Goal: Find specific page/section: Find specific page/section

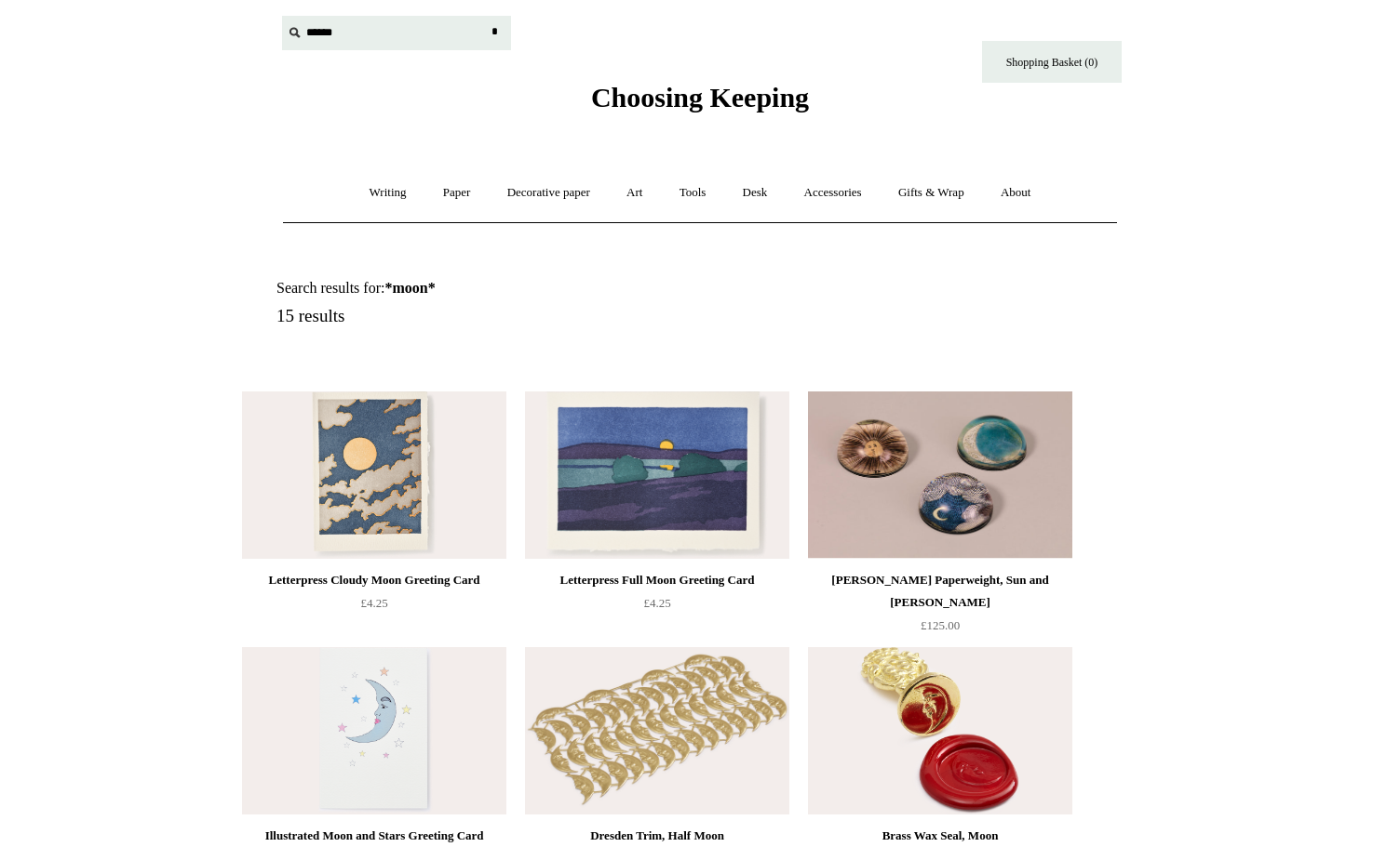
click at [318, 30] on input "text" at bounding box center [397, 33] width 229 height 35
type input "********"
click at [484, 16] on input "*" at bounding box center [493, 32] width 19 height 33
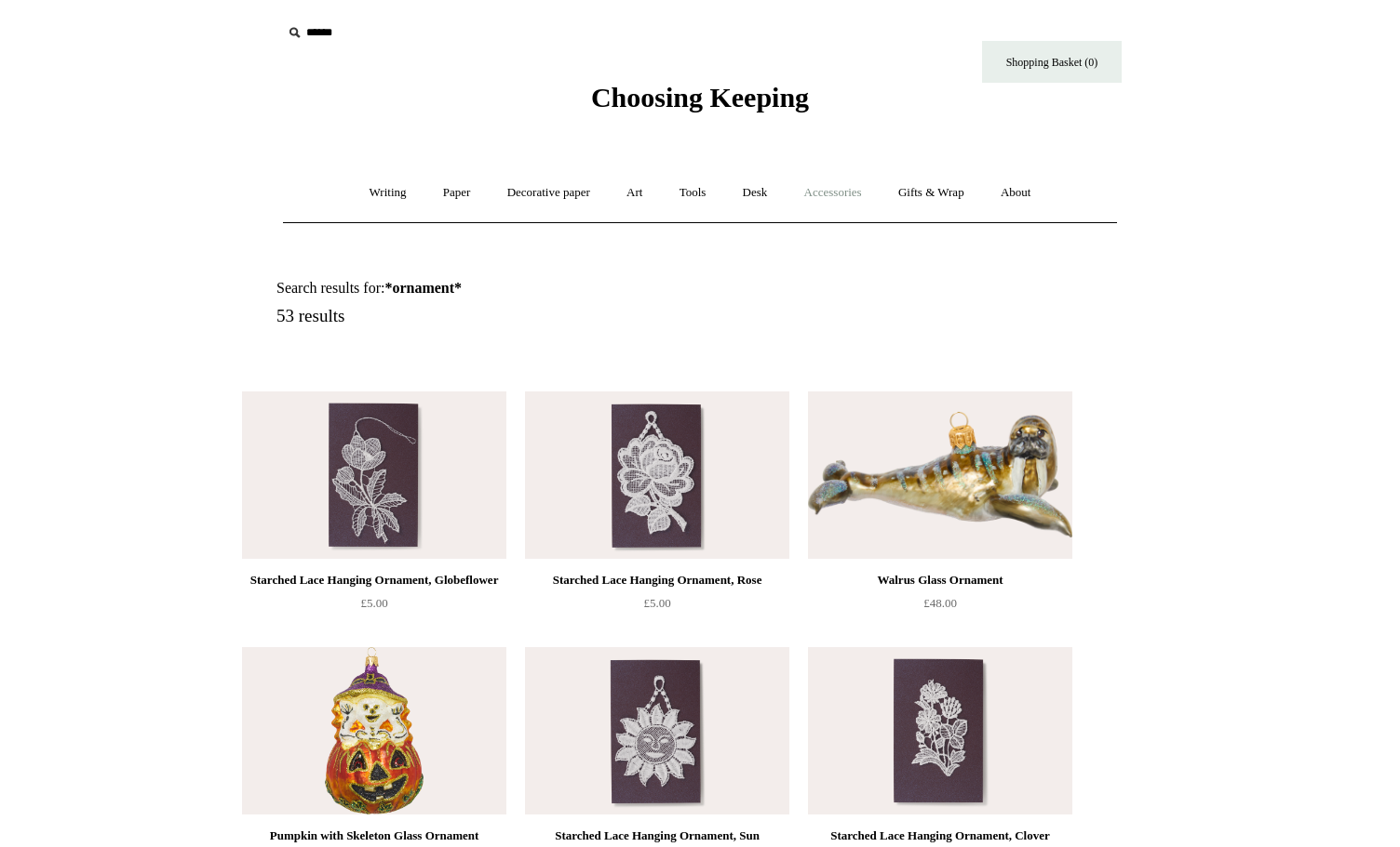
click at [836, 189] on link "Accessories +" at bounding box center [833, 193] width 91 height 49
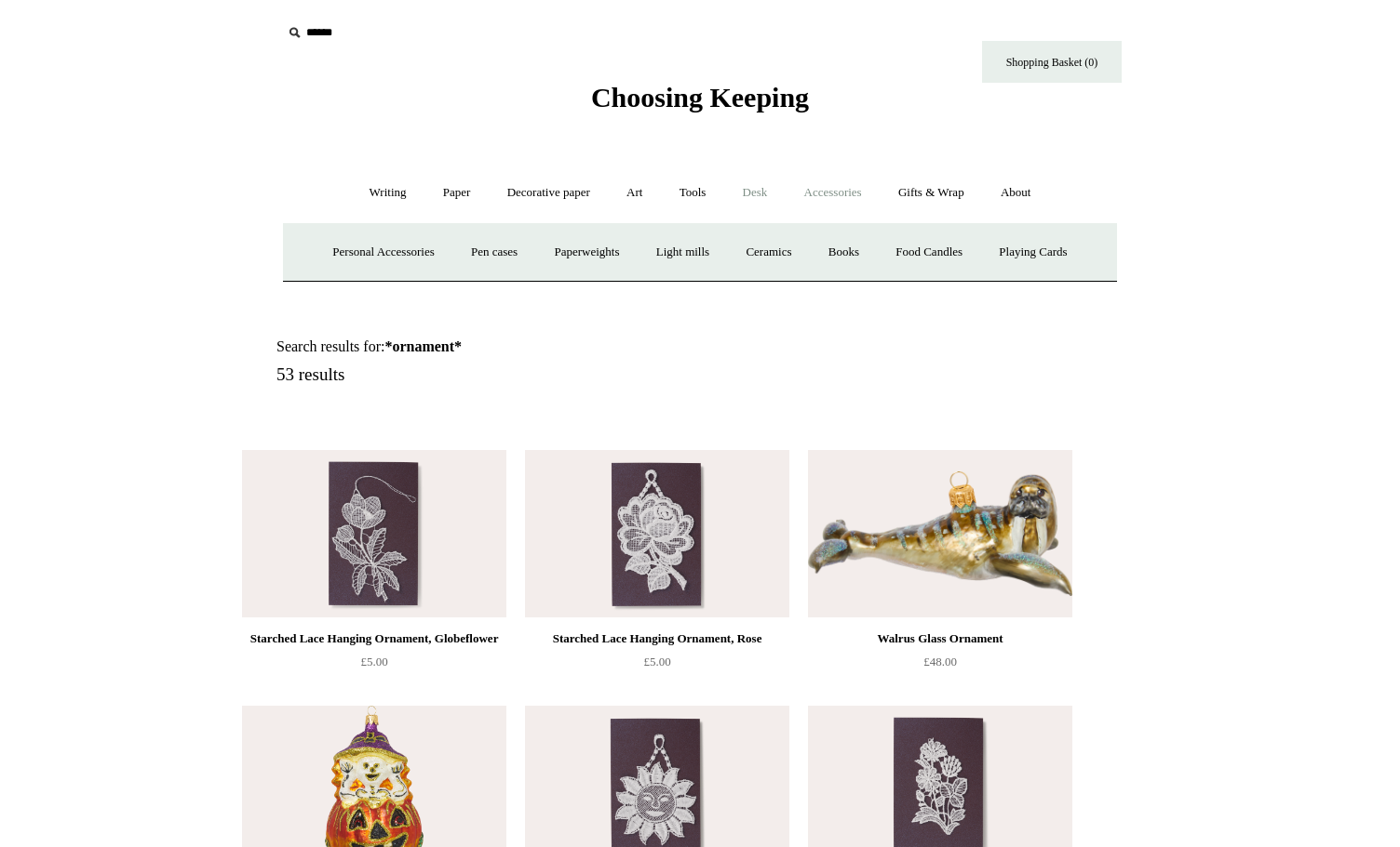
click at [758, 192] on link "Desk +" at bounding box center [755, 193] width 58 height 49
click at [696, 188] on link "Tools +" at bounding box center [693, 193] width 60 height 49
click at [630, 194] on link "Art +" at bounding box center [634, 193] width 49 height 49
click at [572, 188] on link "Decorative paper +" at bounding box center [549, 193] width 116 height 49
click at [434, 188] on link "Paper +" at bounding box center [457, 193] width 61 height 49
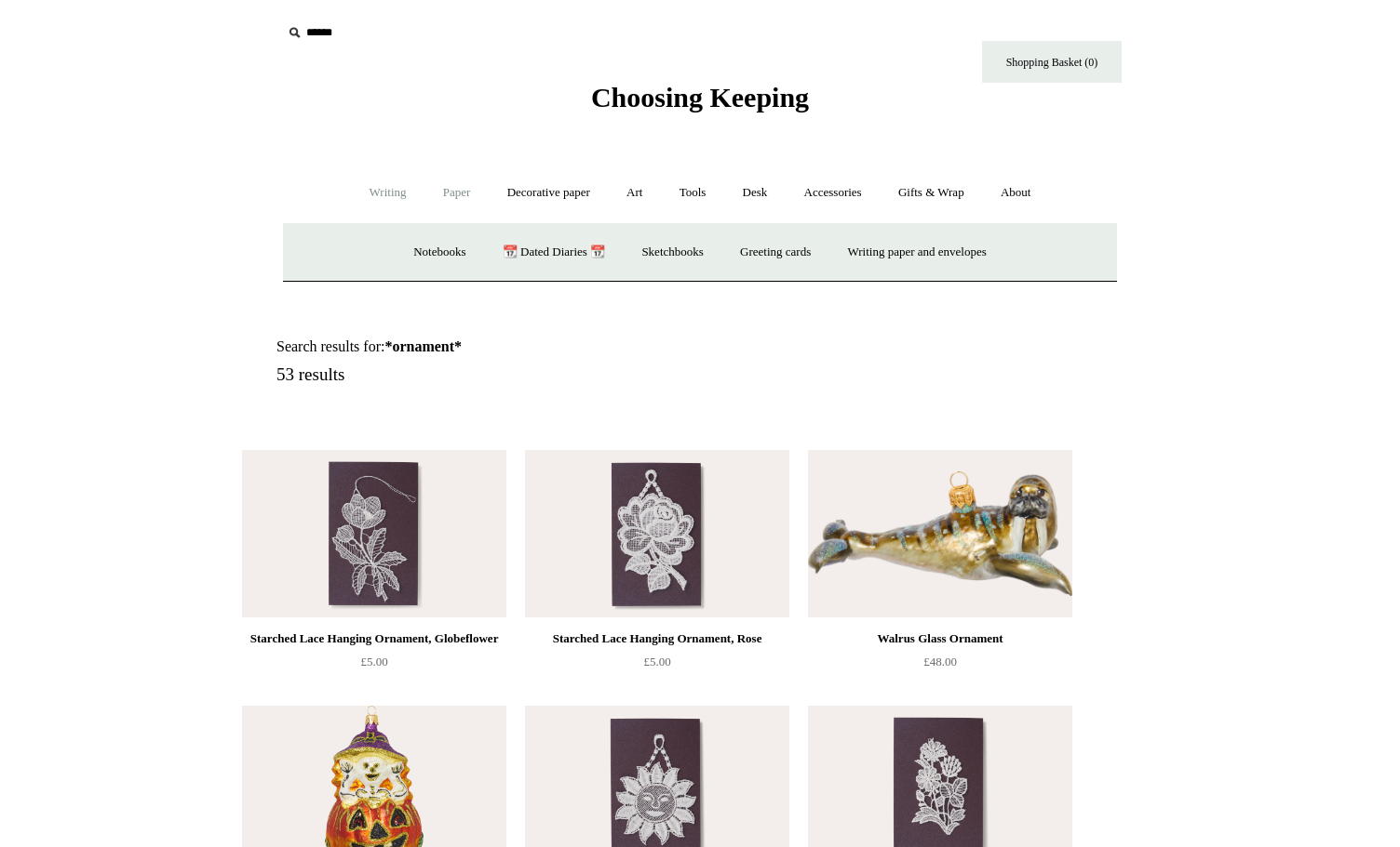
click at [395, 195] on link "Writing +" at bounding box center [388, 193] width 71 height 49
